Goal: Task Accomplishment & Management: Manage account settings

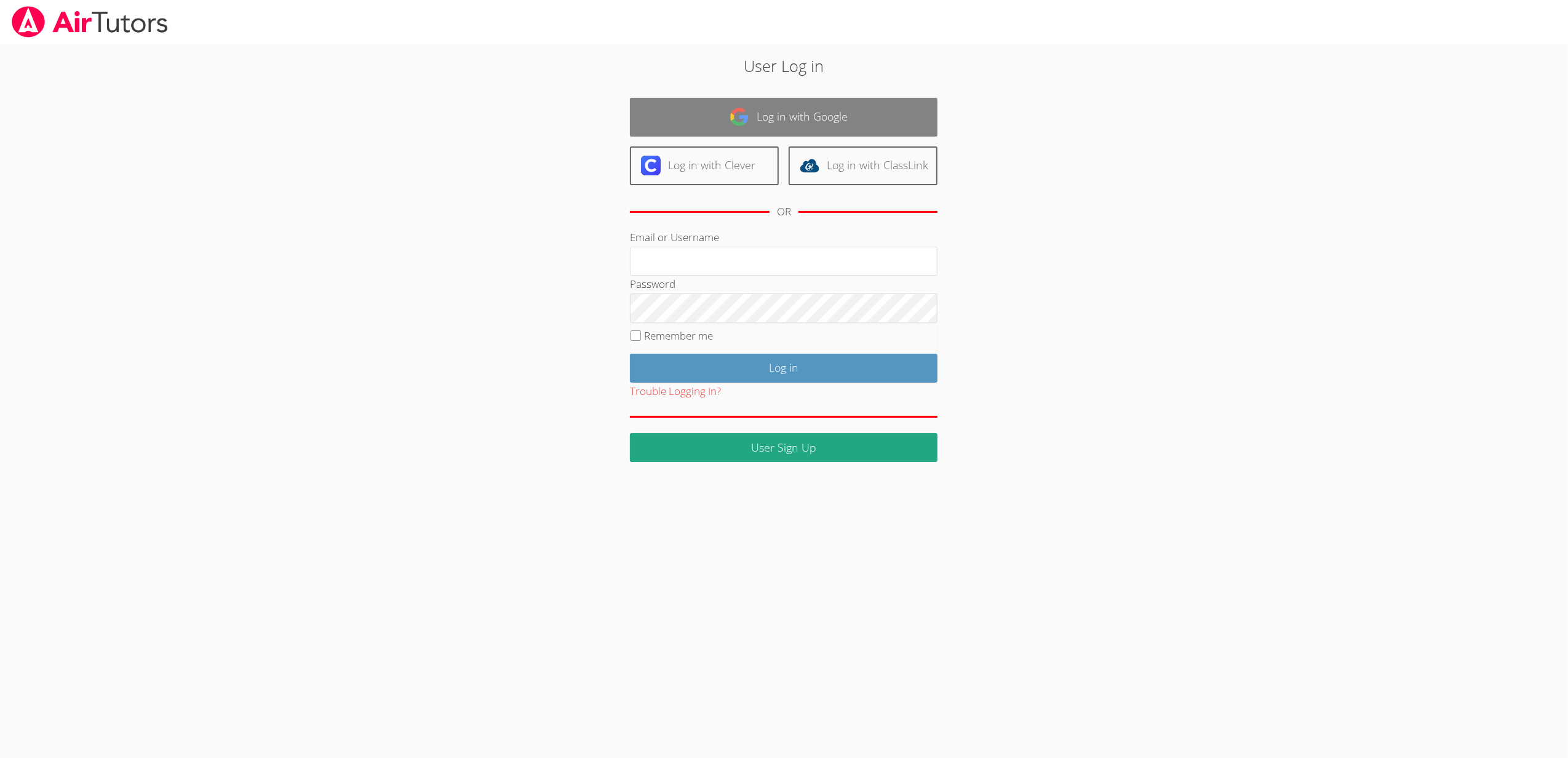
type input "[EMAIL_ADDRESS][DOMAIN_NAME]"
click at [791, 121] on link "Log in with Google" at bounding box center [784, 117] width 307 height 39
